Goal: Information Seeking & Learning: Learn about a topic

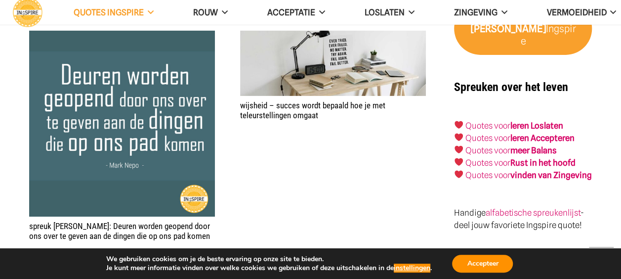
scroll to position [1634, 0]
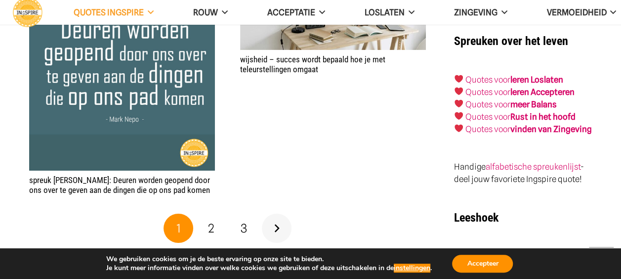
click at [279, 217] on link "Volgende" at bounding box center [277, 228] width 30 height 30
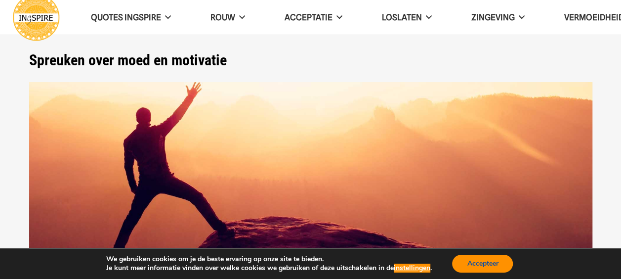
click at [461, 258] on button "Accepteer" at bounding box center [482, 263] width 61 height 18
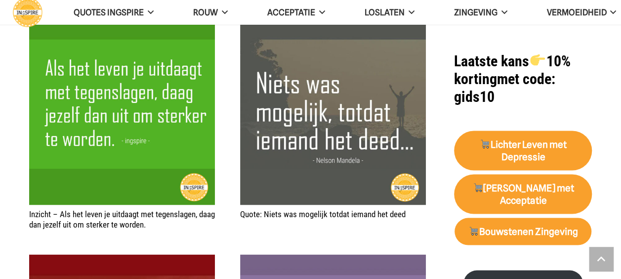
scroll to position [962, 0]
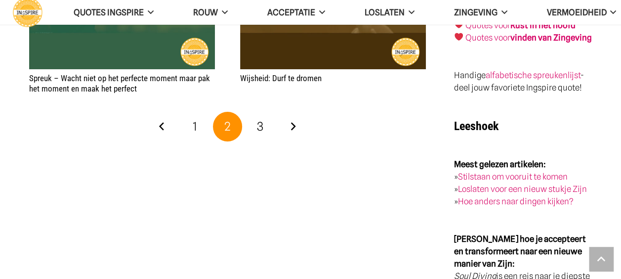
scroll to position [1746, 0]
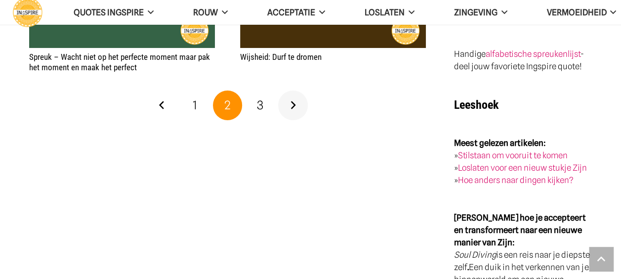
click at [290, 92] on link "Volgende" at bounding box center [293, 105] width 30 height 30
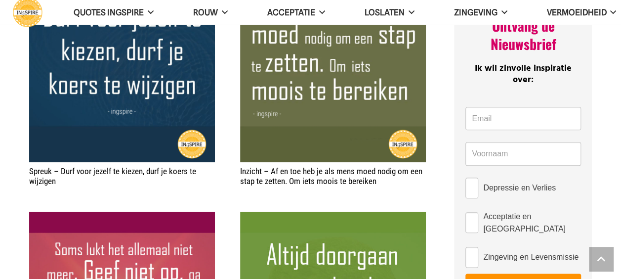
scroll to position [481, 0]
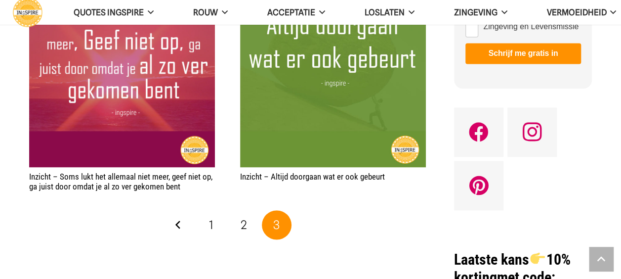
scroll to position [692, 0]
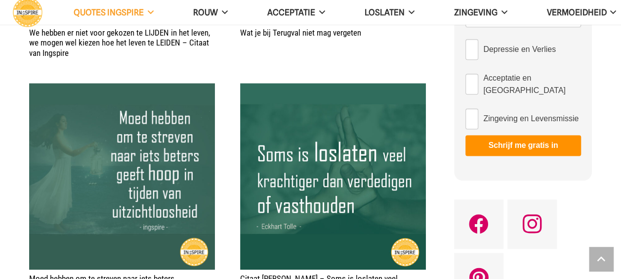
scroll to position [619, 0]
